Goal: Book appointment/travel/reservation

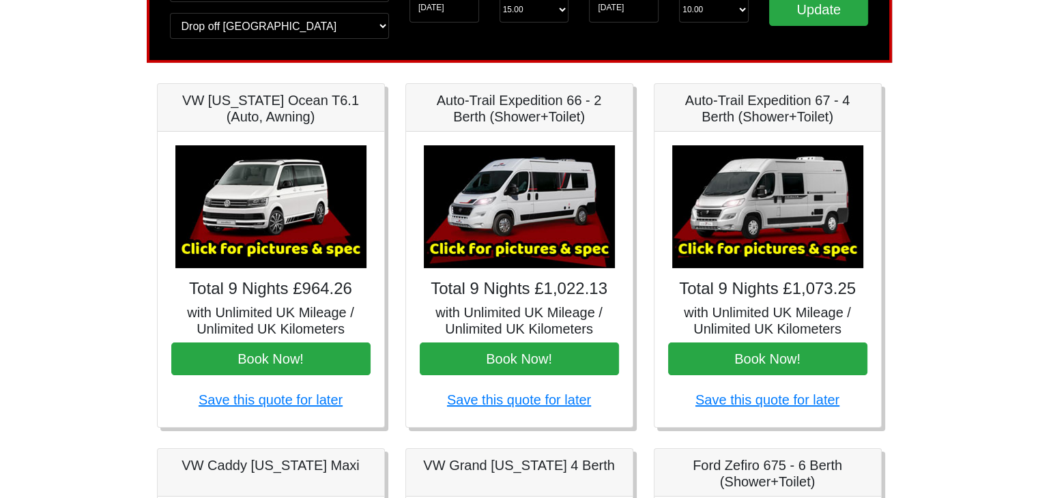
scroll to position [112, 0]
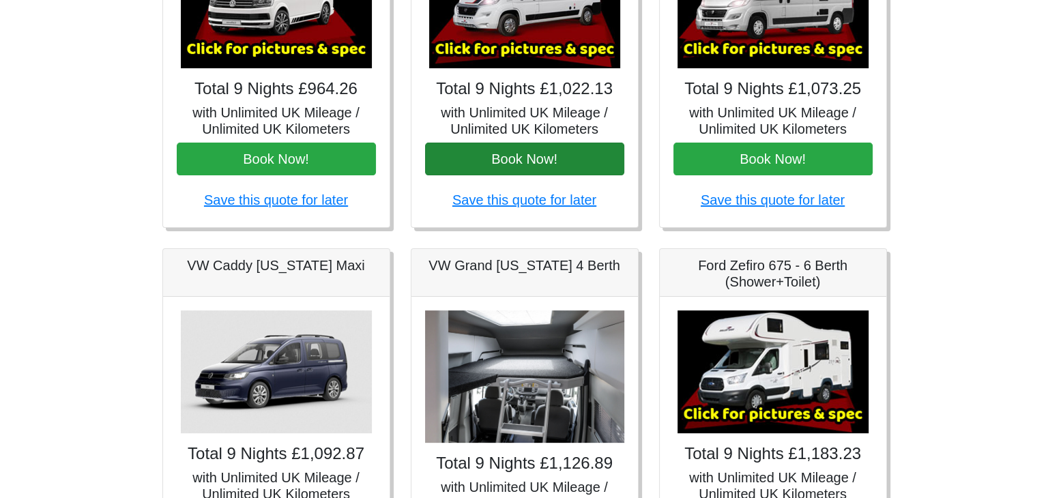
scroll to position [205, 0]
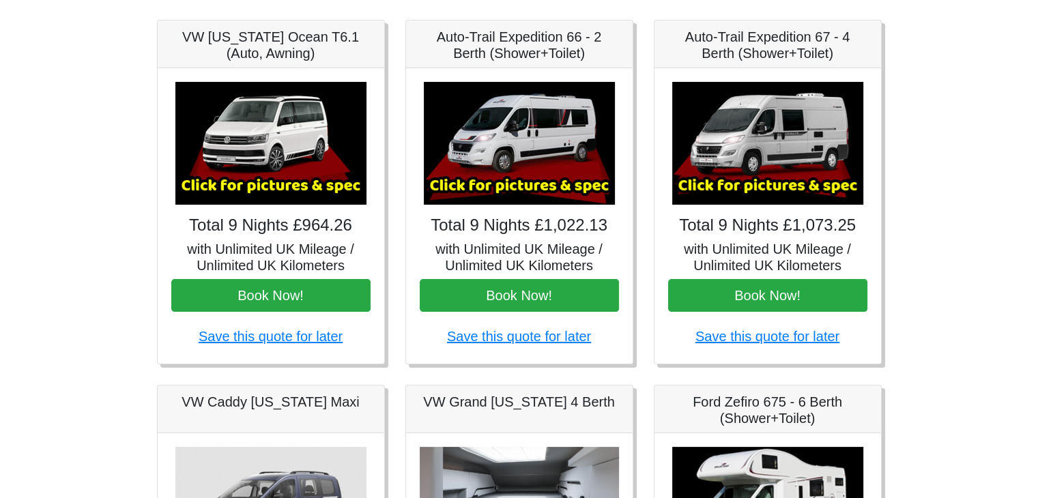
click at [542, 135] on img at bounding box center [519, 143] width 191 height 123
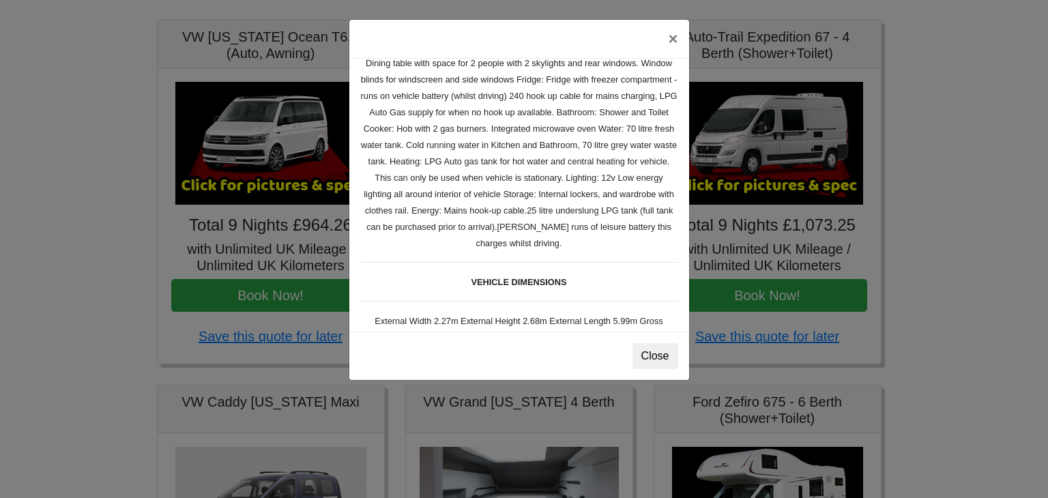
scroll to position [273, 0]
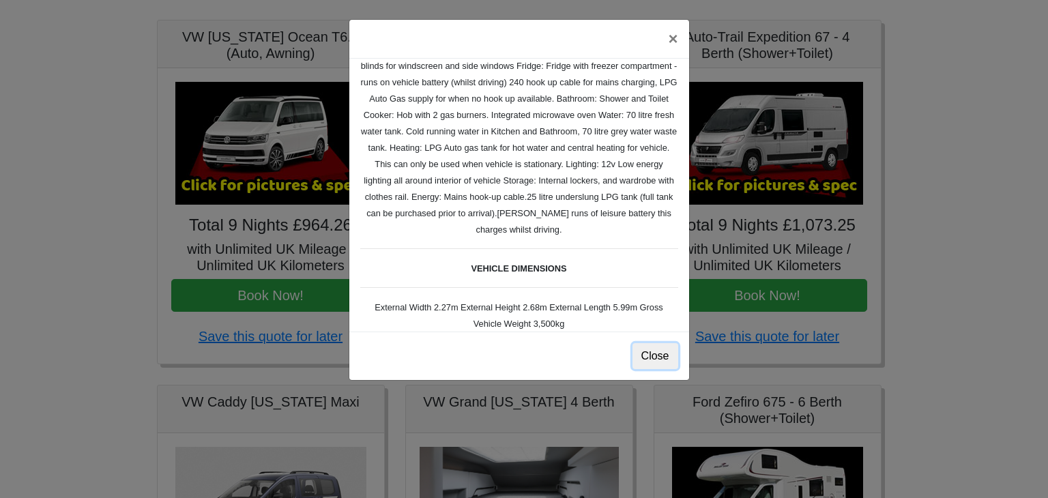
click at [646, 353] on button "Close" at bounding box center [655, 356] width 46 height 26
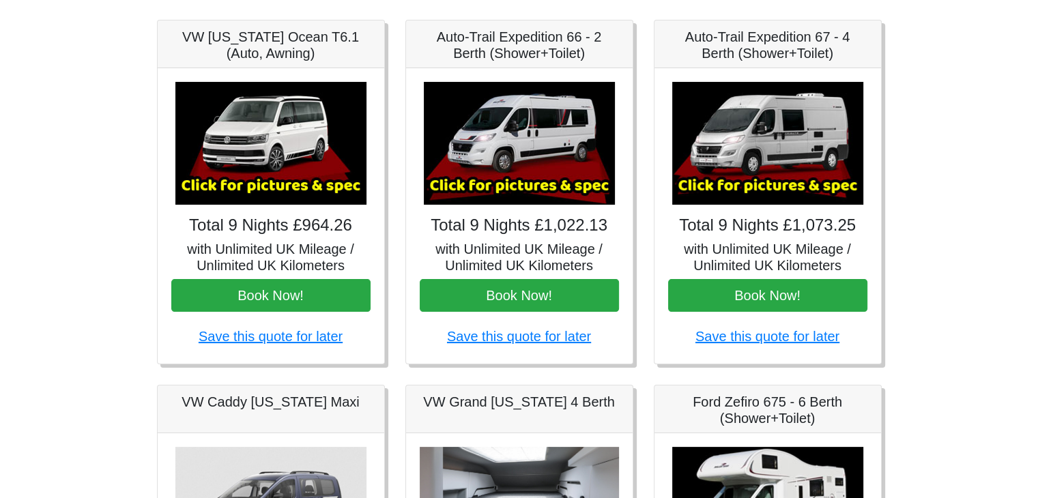
click at [789, 181] on img at bounding box center [767, 143] width 191 height 123
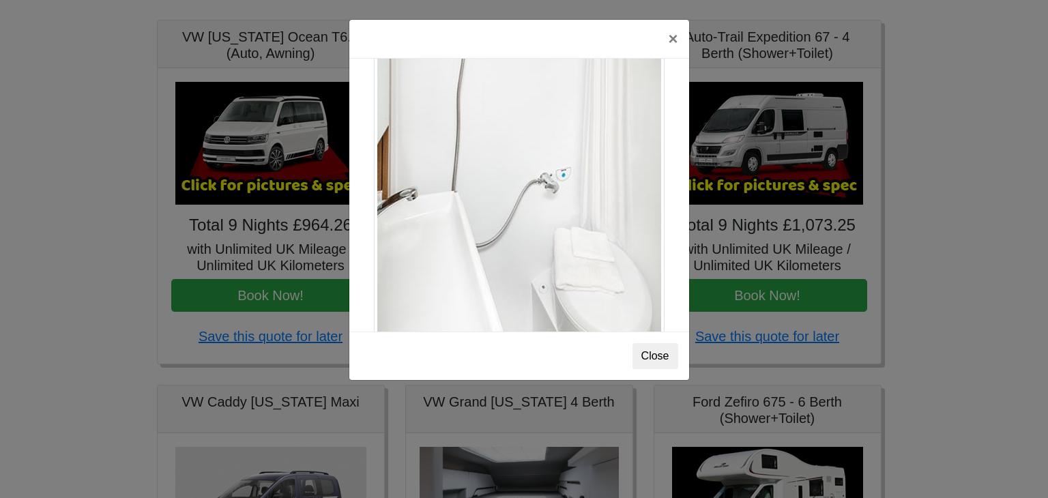
scroll to position [1845, 0]
click at [649, 355] on button "Close" at bounding box center [655, 356] width 46 height 26
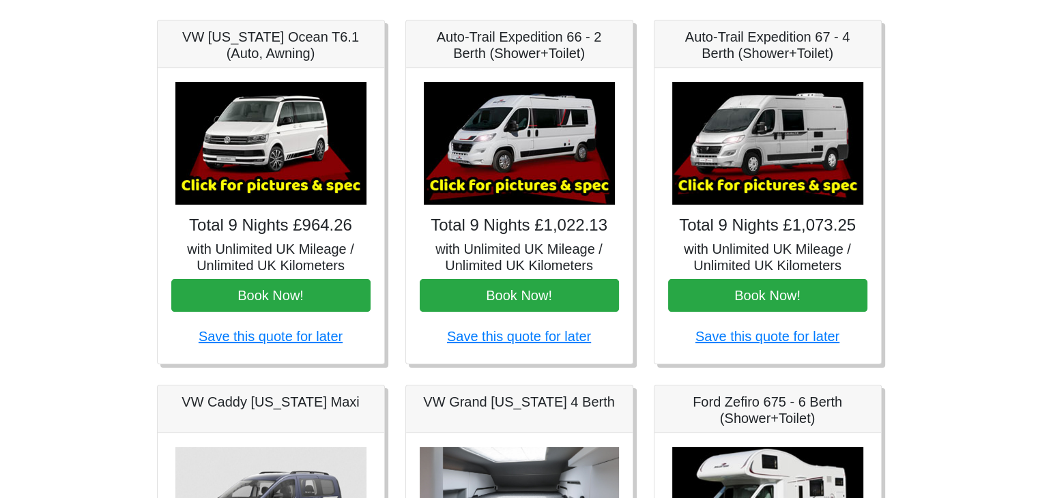
click at [532, 157] on img at bounding box center [519, 143] width 191 height 123
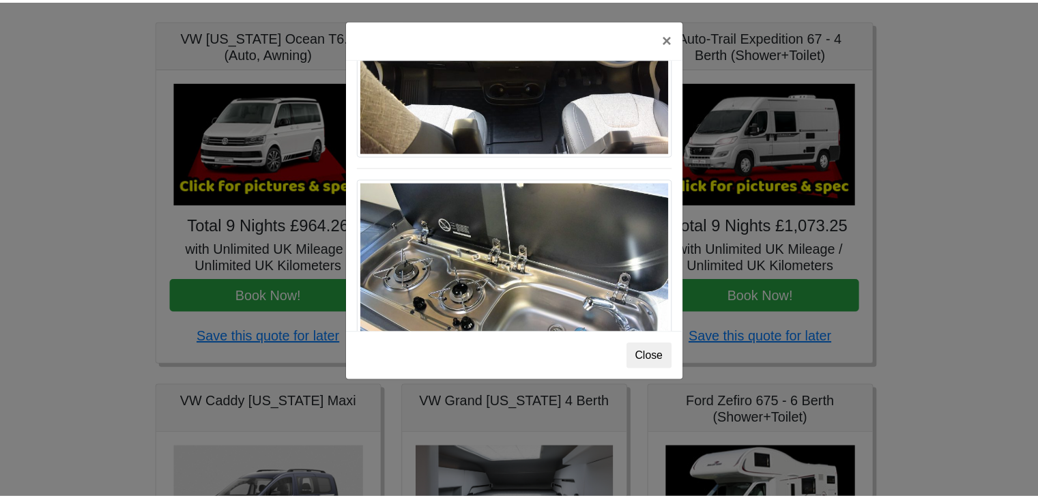
scroll to position [1417, 0]
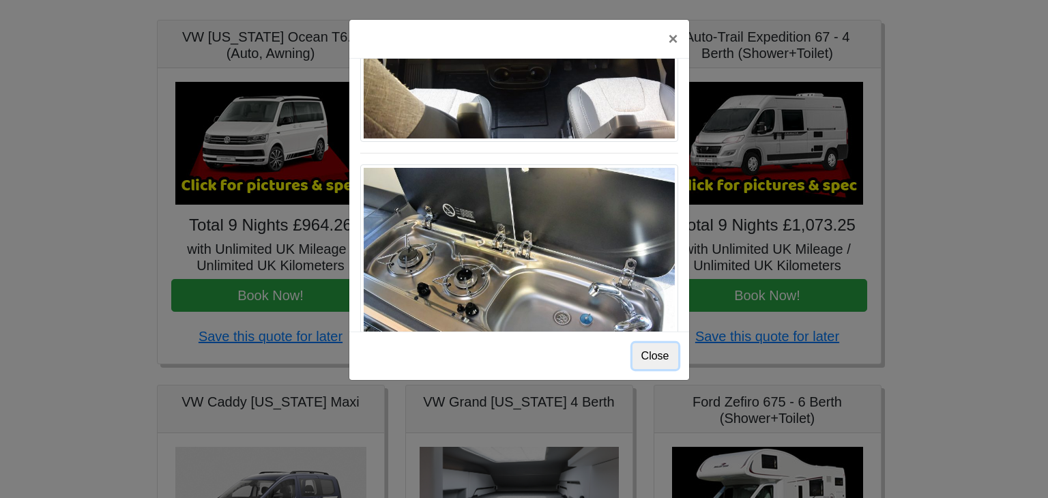
click at [659, 358] on button "Close" at bounding box center [655, 356] width 46 height 26
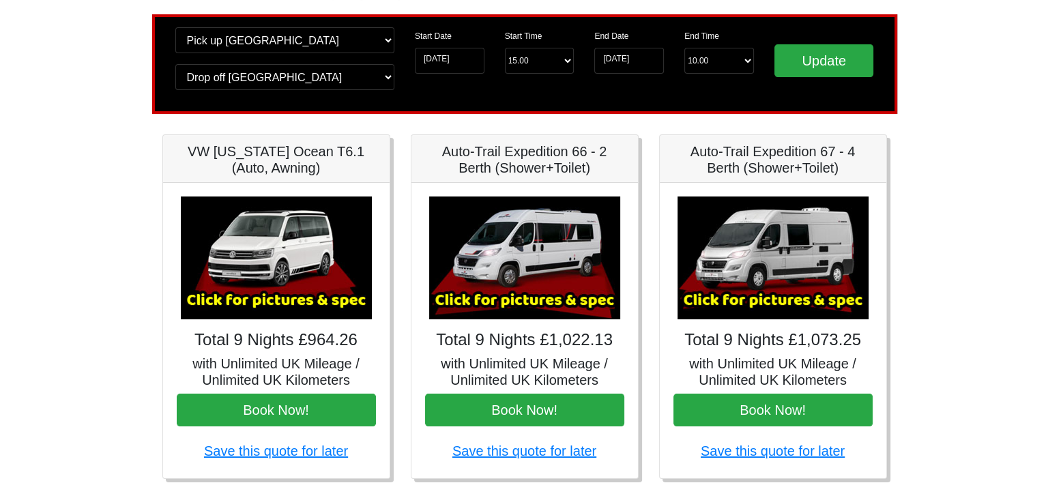
scroll to position [68, 0]
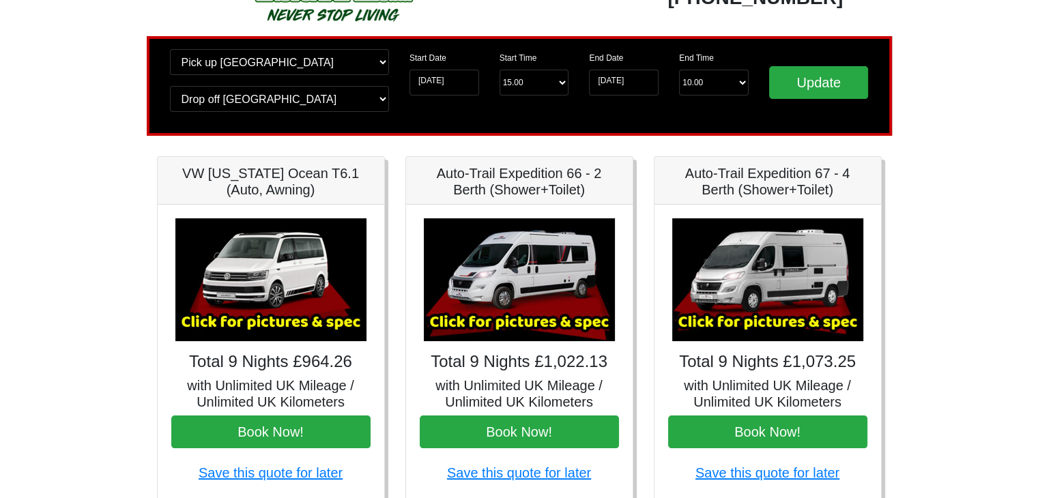
click at [265, 253] on img at bounding box center [270, 279] width 191 height 123
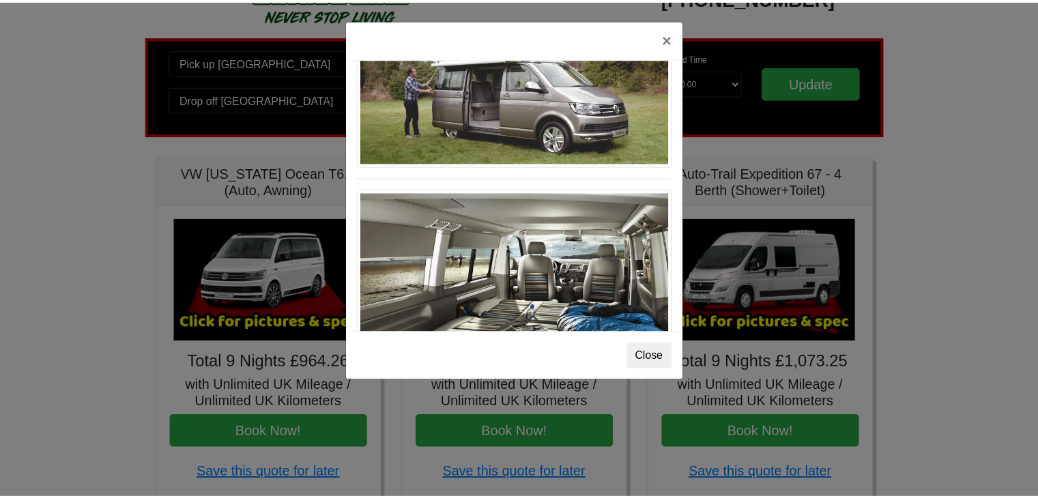
scroll to position [1349, 0]
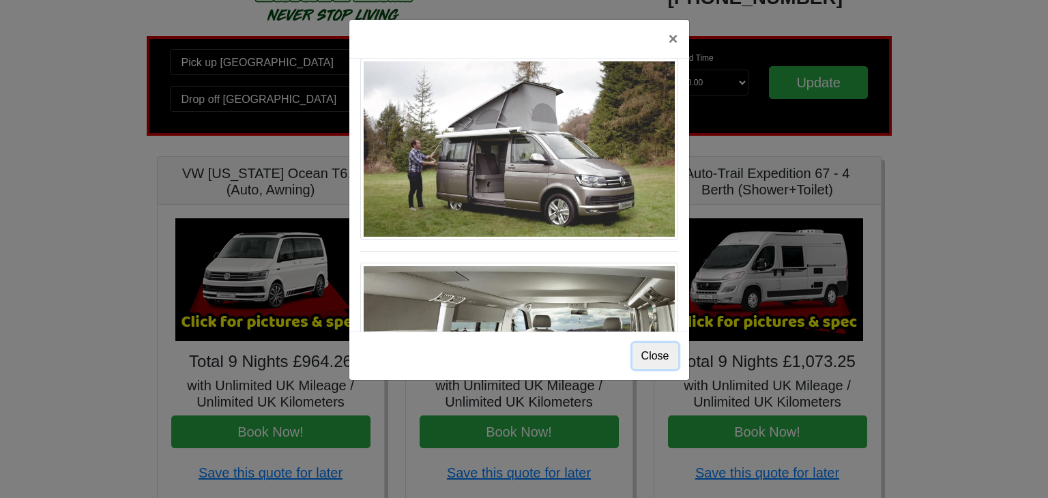
click at [668, 358] on button "Close" at bounding box center [655, 356] width 46 height 26
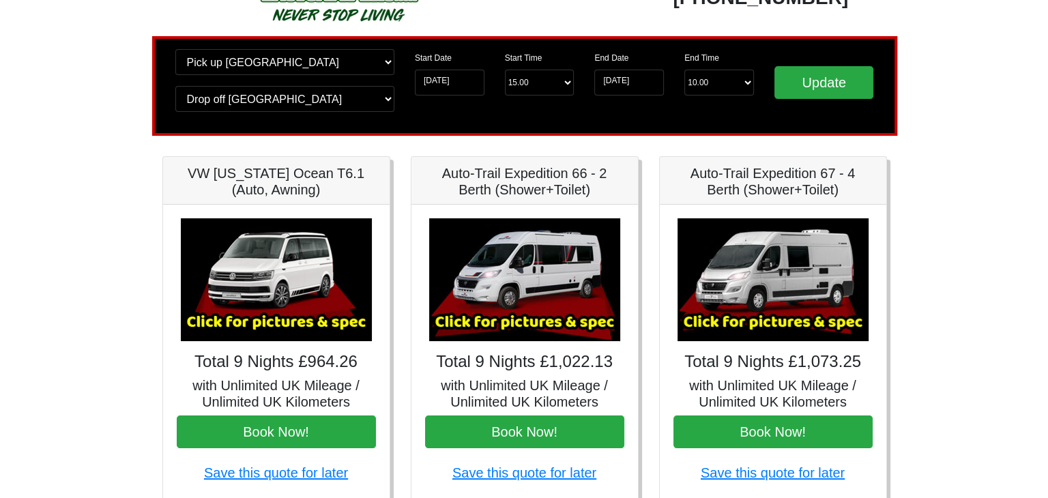
scroll to position [136, 0]
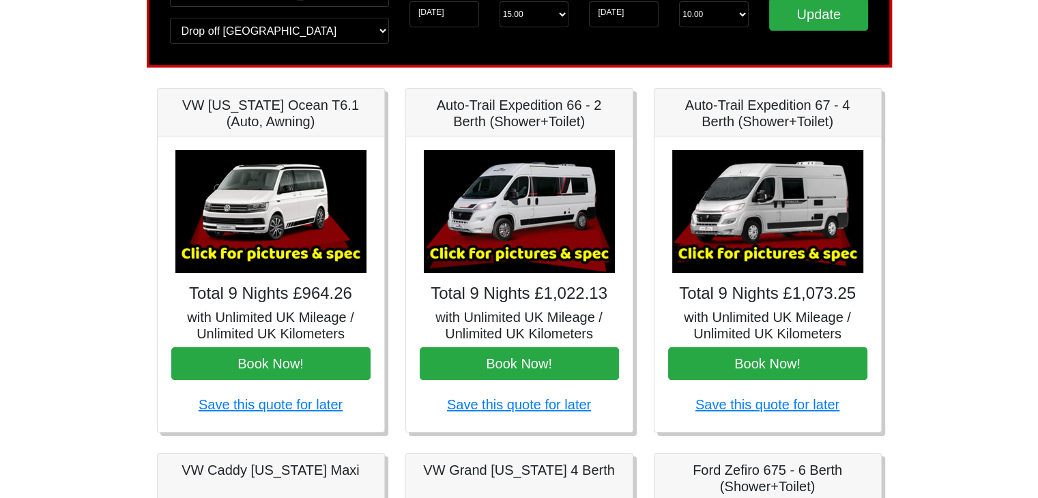
click at [516, 206] on img at bounding box center [519, 211] width 191 height 123
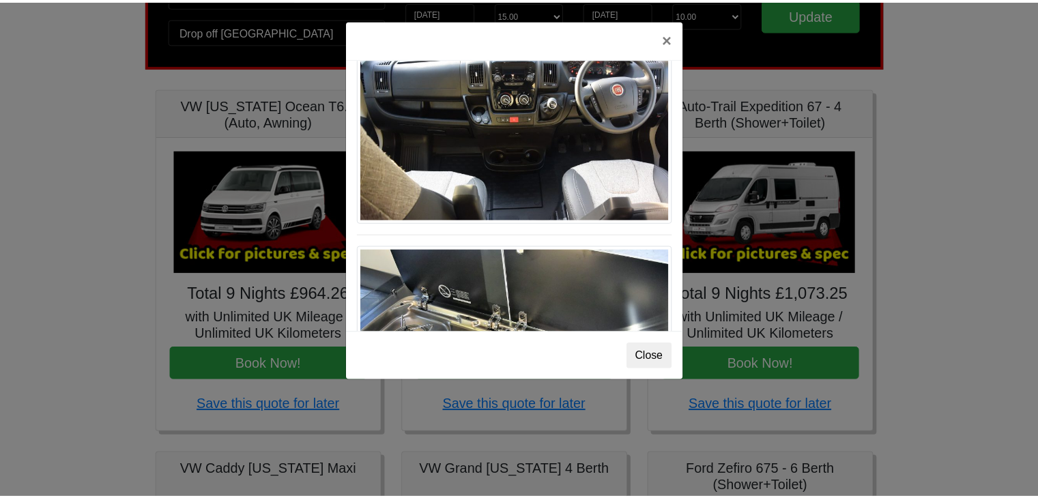
scroll to position [1417, 0]
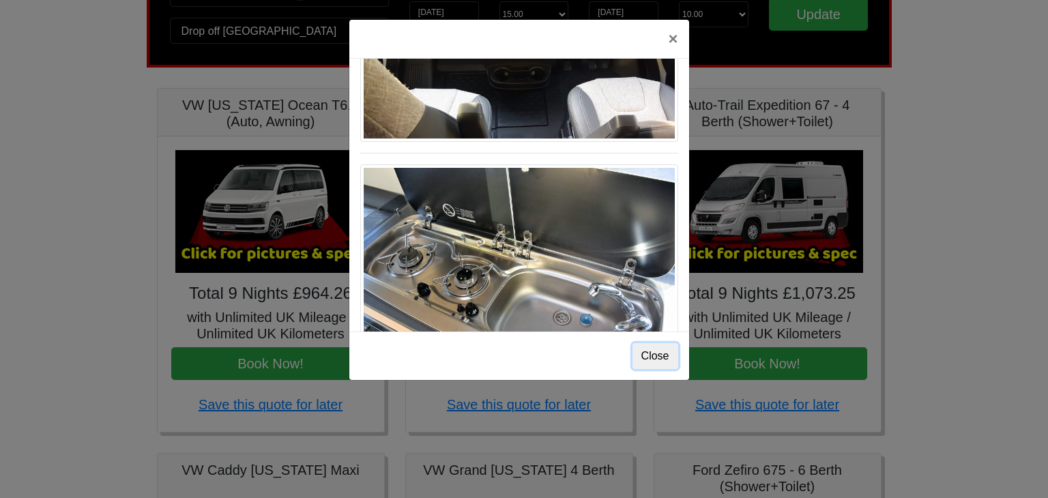
click at [652, 355] on button "Close" at bounding box center [655, 356] width 46 height 26
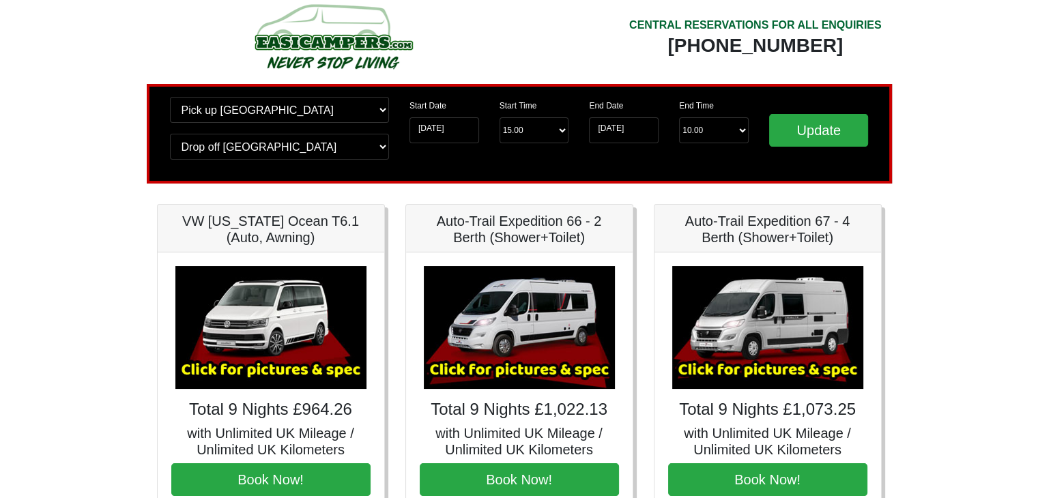
scroll to position [0, 0]
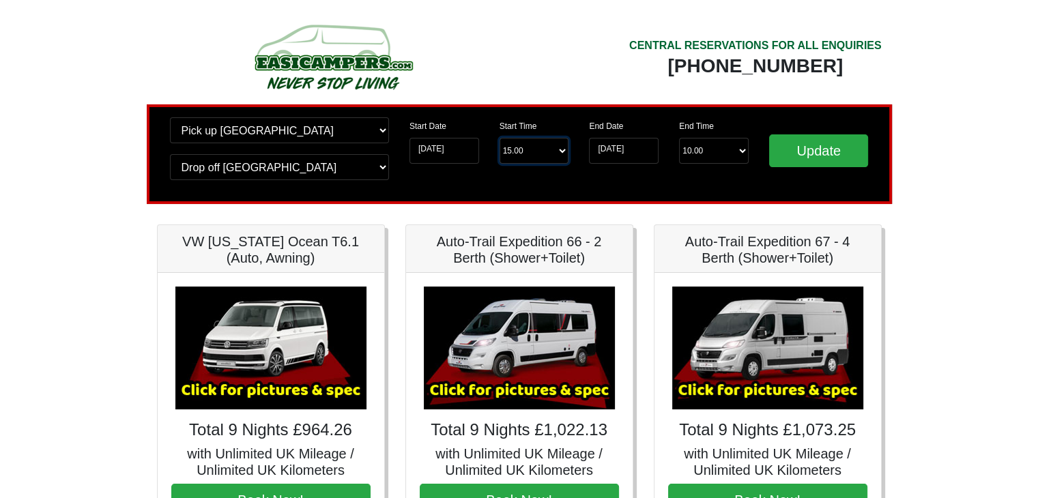
click at [562, 151] on select "Start Time 15.00 -------- 11.00 am (Saturday & Sunday Only) 12.00 pm (Saturday)…" at bounding box center [534, 151] width 70 height 26
select select "12.00"
click at [499, 138] on select "Start Time 15.00 -------- 11.00 am (Saturday & Sunday Only) 12.00 pm (Saturday)…" at bounding box center [534, 151] width 70 height 26
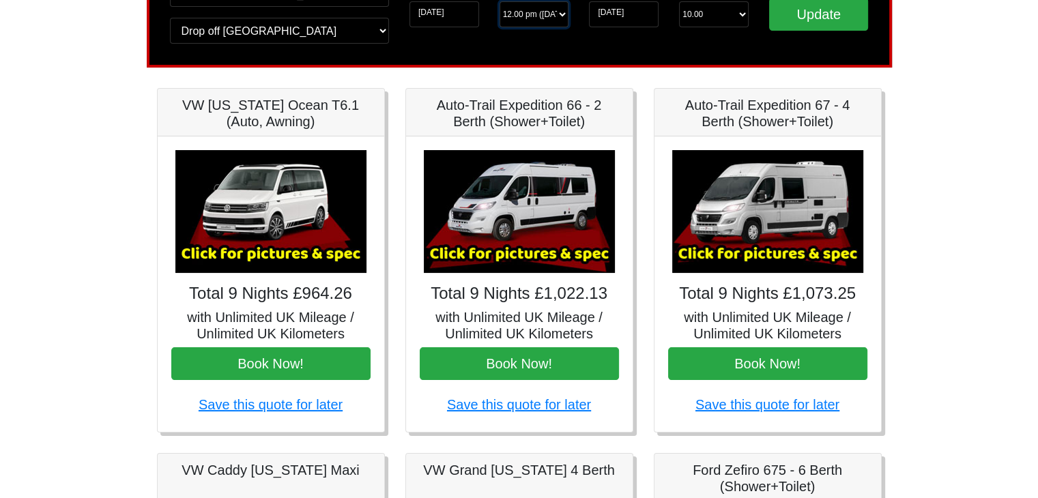
scroll to position [68, 0]
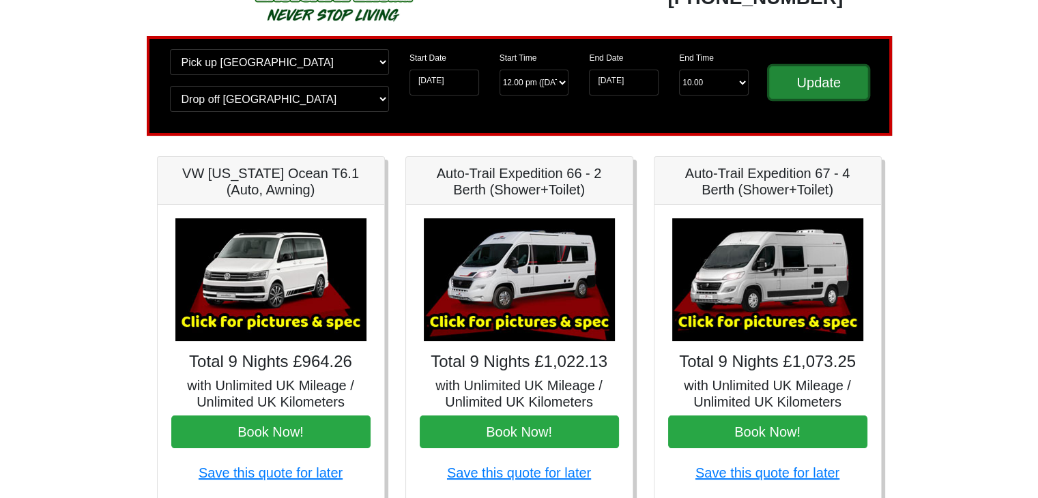
click at [791, 93] on input "Update" at bounding box center [819, 82] width 100 height 33
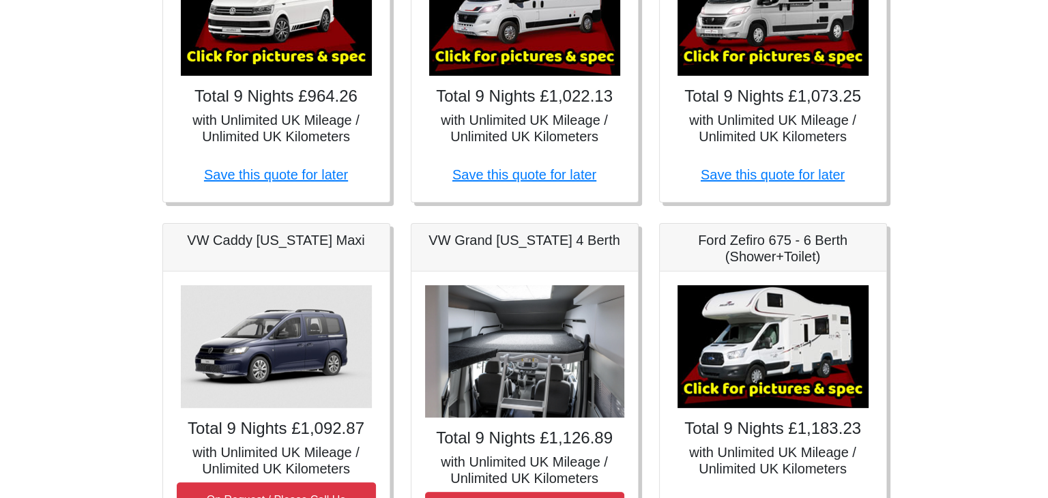
scroll to position [409, 0]
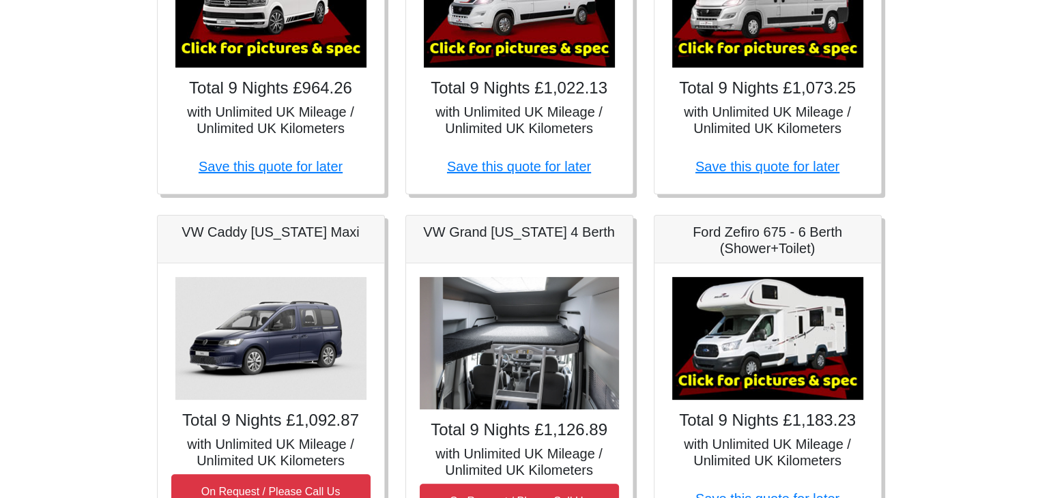
click at [753, 115] on h5 "with Unlimited UK Mileage / Unlimited UK Kilometers" at bounding box center [767, 120] width 199 height 33
click at [770, 25] on img at bounding box center [767, 6] width 191 height 123
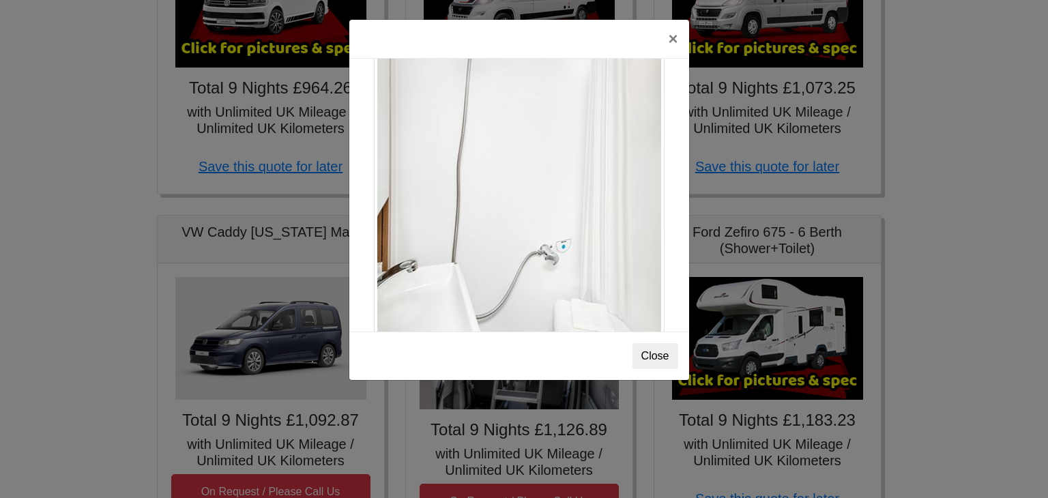
scroll to position [1845, 0]
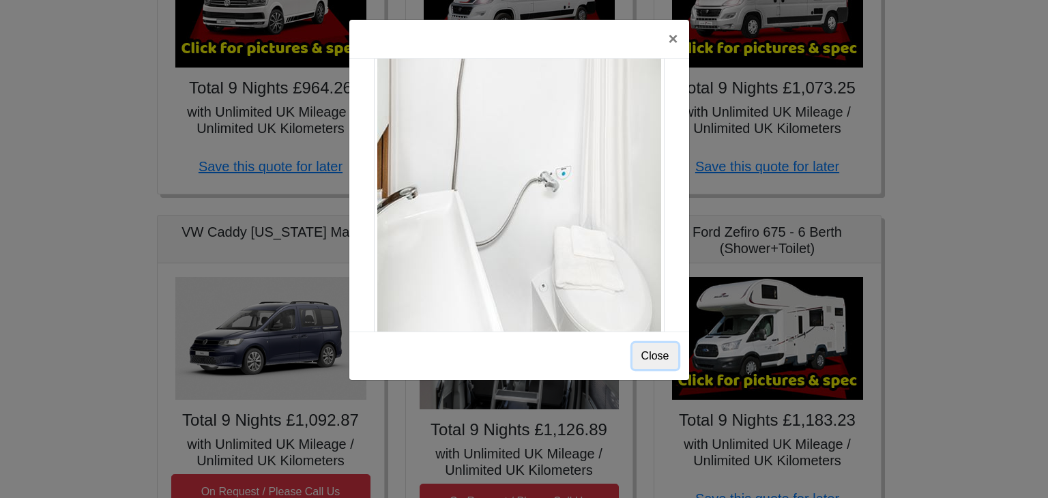
click at [671, 355] on button "Close" at bounding box center [655, 356] width 46 height 26
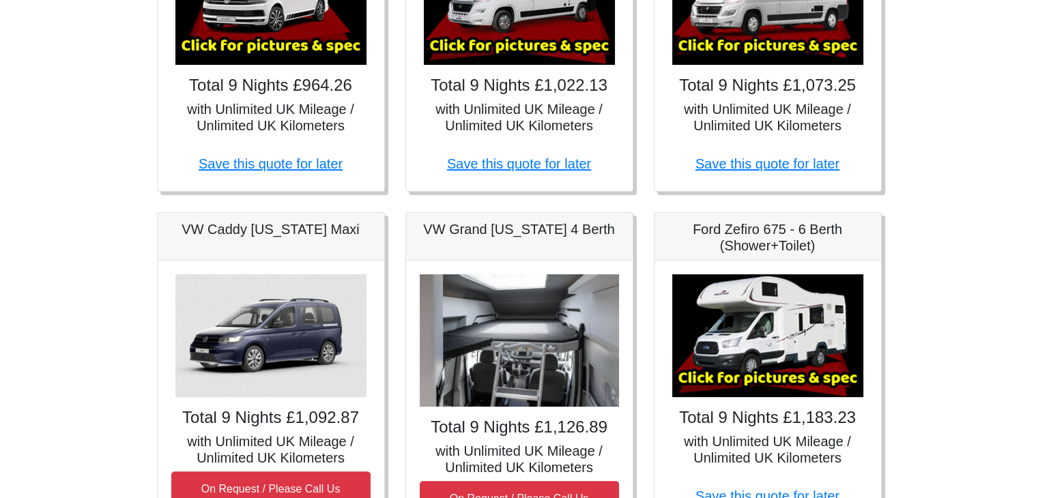
scroll to position [557, 0]
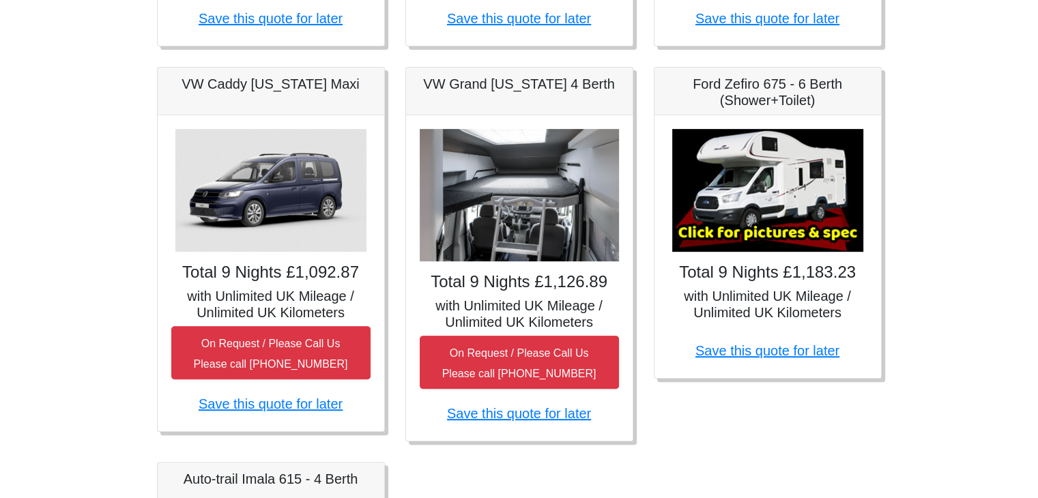
click at [521, 219] on img at bounding box center [519, 195] width 199 height 133
click at [470, 227] on img at bounding box center [519, 195] width 199 height 133
click at [486, 209] on img at bounding box center [519, 195] width 199 height 133
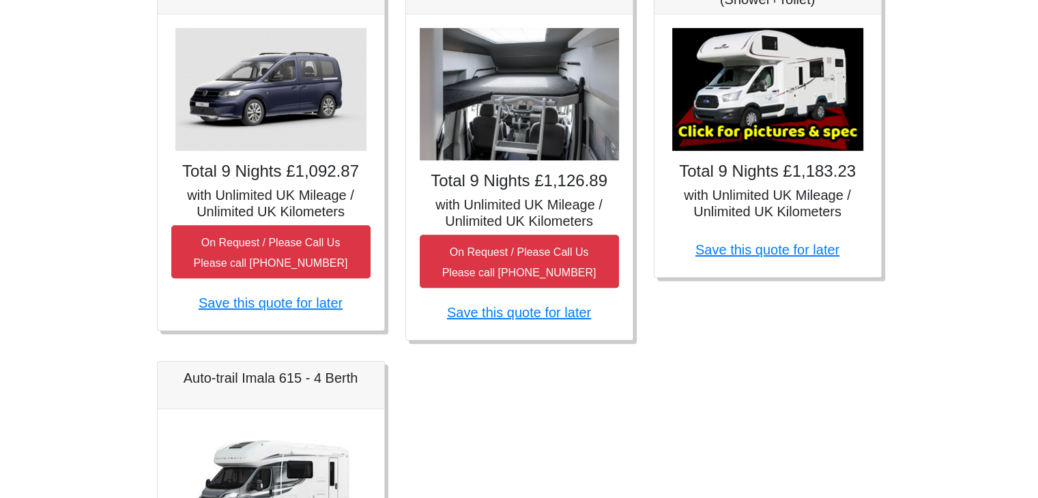
scroll to position [762, 0]
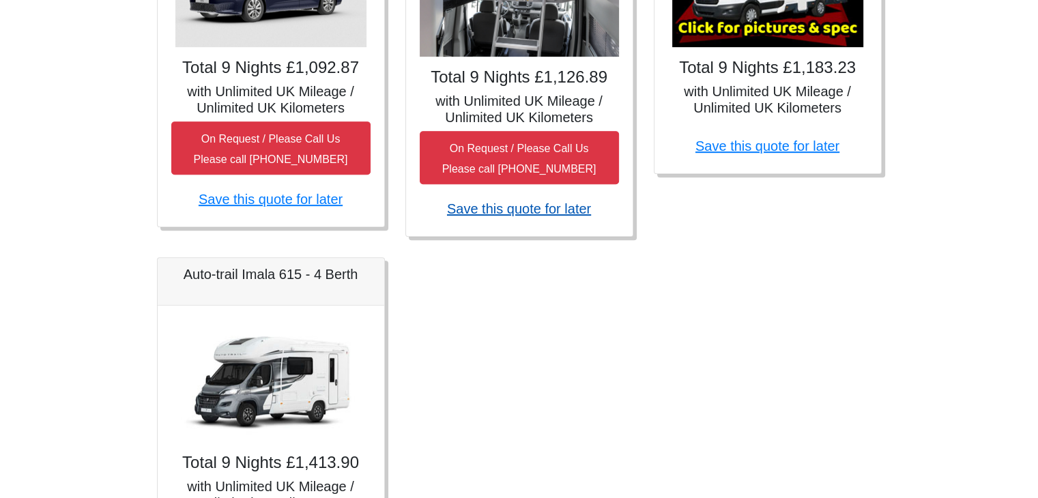
click at [502, 211] on link "Save this quote for later" at bounding box center [519, 208] width 144 height 15
click at [494, 68] on h4 "Total 9 Nights £1,126.89" at bounding box center [519, 78] width 199 height 20
click at [493, 107] on h5 "with Unlimited UK Mileage / Unlimited UK Kilometers" at bounding box center [519, 109] width 199 height 33
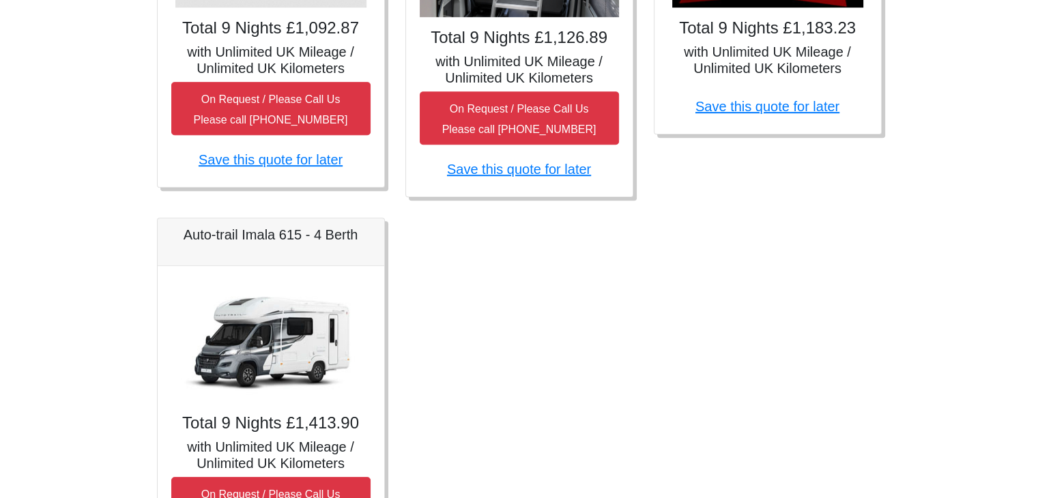
scroll to position [801, 0]
